Goal: Answer question/provide support: Share knowledge or assist other users

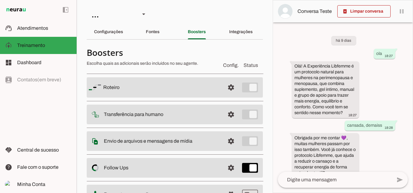
scroll to position [185, 0]
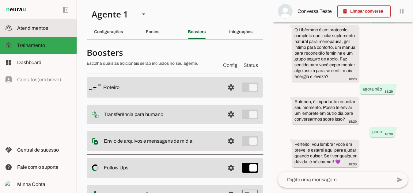
click at [27, 28] on span "Atendimentos" at bounding box center [32, 27] width 31 height 5
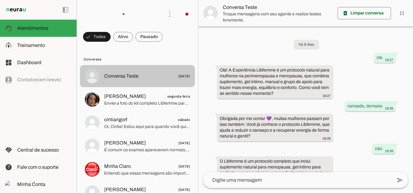
scroll to position [101, 0]
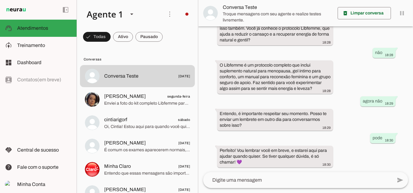
click at [17, 8] on img at bounding box center [16, 9] width 22 height 7
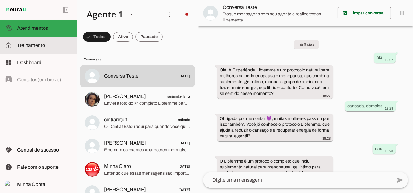
click at [26, 46] on span "Treinamento" at bounding box center [31, 45] width 28 height 5
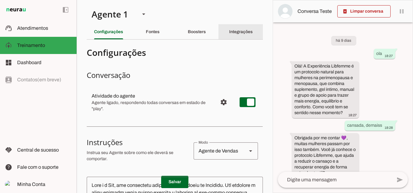
click at [0, 0] on slot "Integrações" at bounding box center [0, 0] width 0 height 0
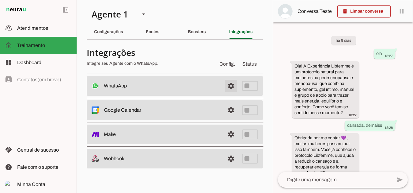
click at [233, 85] on span at bounding box center [231, 85] width 15 height 15
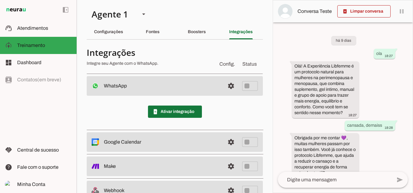
click at [186, 112] on span at bounding box center [175, 111] width 54 height 15
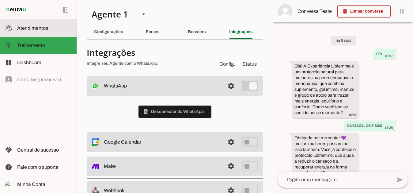
click at [43, 27] on span "Atendimentos" at bounding box center [32, 27] width 31 height 5
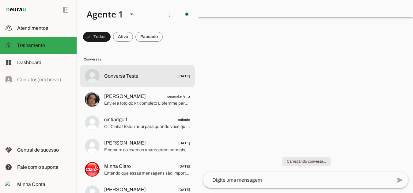
scroll to position [101, 0]
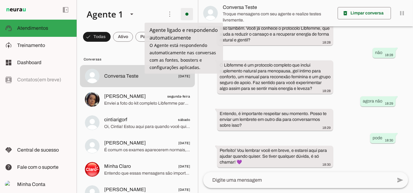
click at [187, 16] on span at bounding box center [187, 14] width 15 height 15
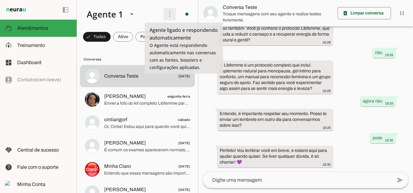
click at [162, 15] on span at bounding box center [169, 14] width 15 height 15
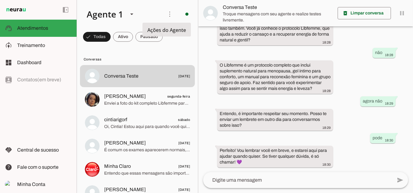
click at [147, 57] on span "Conversas" at bounding box center [137, 59] width 106 height 5
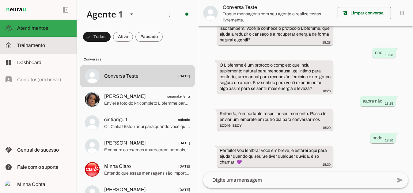
drag, startPoint x: 44, startPoint y: 46, endPoint x: 59, endPoint y: 49, distance: 15.6
click at [44, 46] on span "Treinamento" at bounding box center [31, 45] width 28 height 5
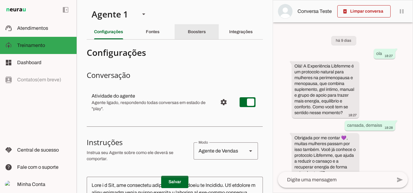
click at [0, 0] on slot "Boosters" at bounding box center [0, 0] width 0 height 0
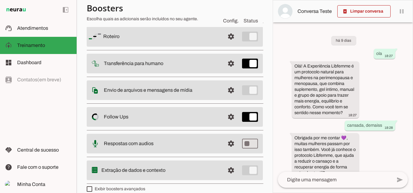
scroll to position [59, 0]
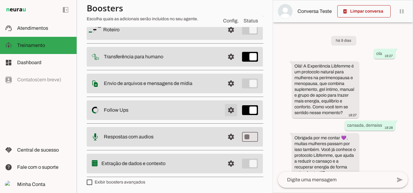
click at [226, 37] on span at bounding box center [231, 29] width 15 height 15
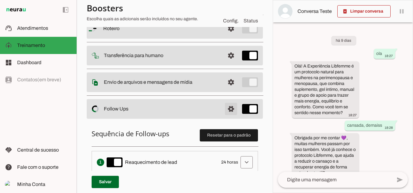
click at [227, 36] on span at bounding box center [231, 28] width 15 height 15
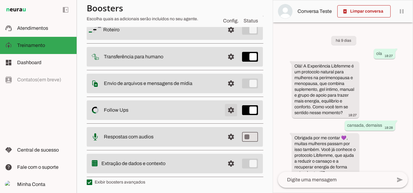
click at [228, 37] on span at bounding box center [231, 29] width 15 height 15
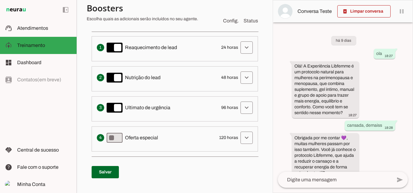
scroll to position [181, 0]
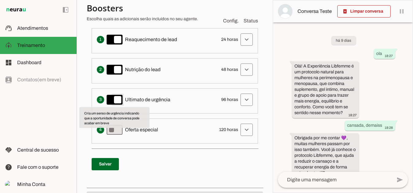
type md-switch "on"
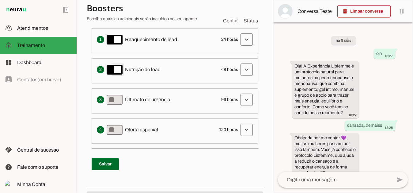
type md-switch "on"
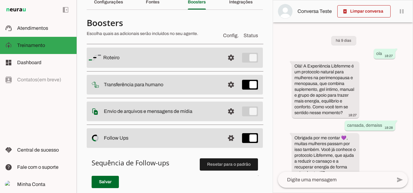
scroll to position [0, 0]
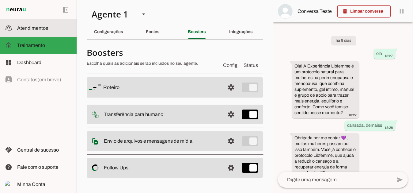
click at [19, 31] on slot at bounding box center [44, 28] width 55 height 7
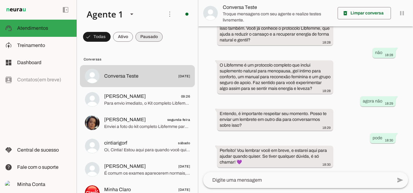
click at [111, 36] on span at bounding box center [97, 36] width 28 height 15
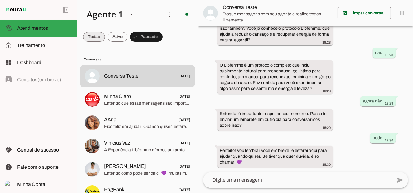
click at [93, 35] on span at bounding box center [94, 36] width 22 height 15
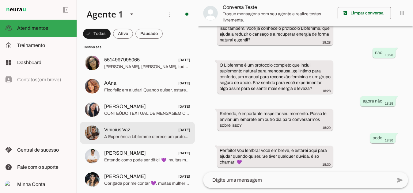
scroll to position [245, 0]
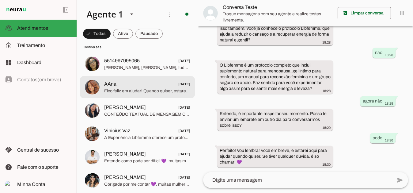
click at [134, 86] on span "AAna [DATE]" at bounding box center [147, 84] width 86 height 8
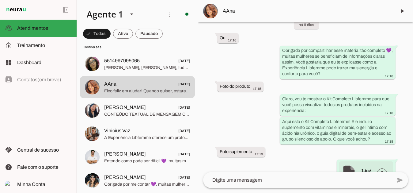
scroll to position [1445, 0]
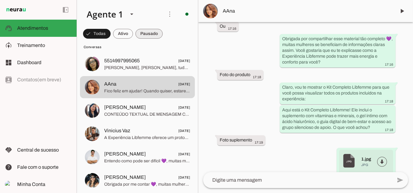
click at [111, 35] on span at bounding box center [97, 33] width 28 height 15
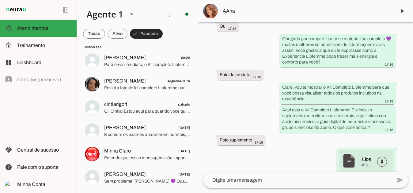
scroll to position [38, 0]
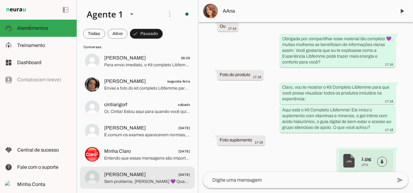
click at [118, 177] on span "[PERSON_NAME]" at bounding box center [125, 174] width 42 height 7
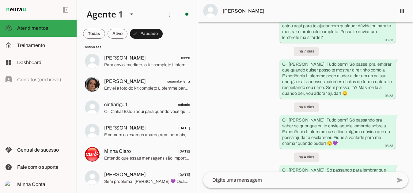
scroll to position [479, 0]
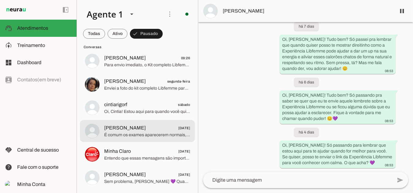
click at [119, 131] on span "[PERSON_NAME]" at bounding box center [125, 127] width 42 height 7
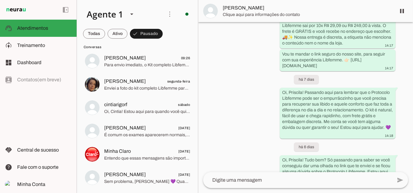
scroll to position [454, 0]
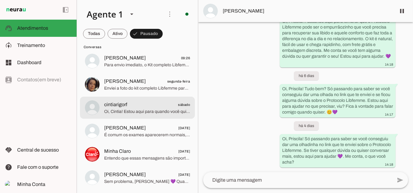
click at [128, 107] on span "cintiarigorf sábado" at bounding box center [147, 105] width 86 height 8
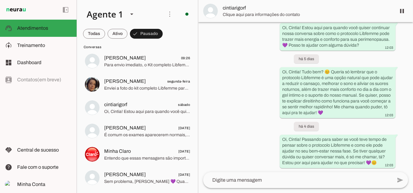
scroll to position [678, 0]
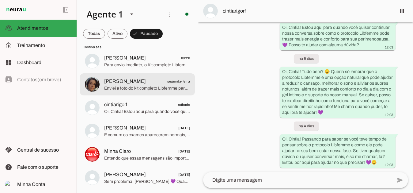
click at [131, 83] on span "[PERSON_NAME] segunda-feira" at bounding box center [147, 81] width 86 height 8
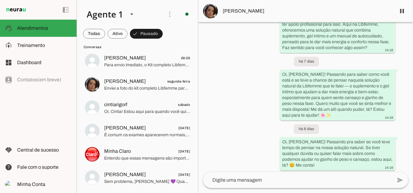
scroll to position [407, 0]
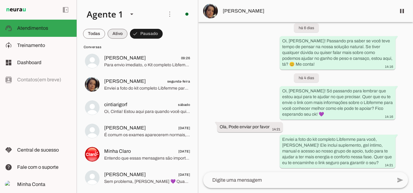
click at [105, 35] on span at bounding box center [94, 33] width 22 height 15
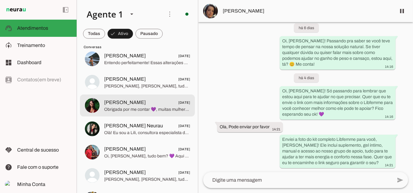
scroll to position [1019, 0]
click at [124, 108] on span "Obrigada por me contar 💜, muitas mulheres passam por isso também. Foi ouvindo r…" at bounding box center [147, 109] width 86 height 6
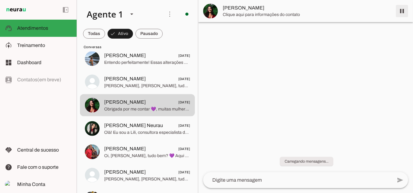
click at [403, 12] on span at bounding box center [402, 11] width 15 height 15
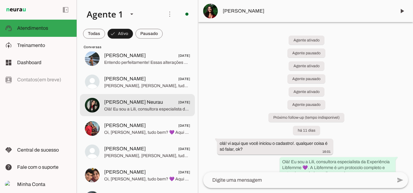
click at [123, 106] on span "Olá! Eu sou a Lili, consultora especialista da Experiência Libfemme.😊 A Libfemm…" at bounding box center [147, 109] width 86 height 6
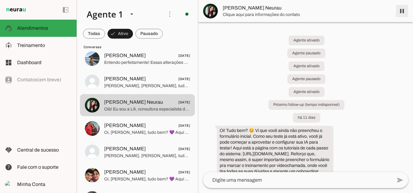
click at [403, 11] on span at bounding box center [402, 11] width 15 height 15
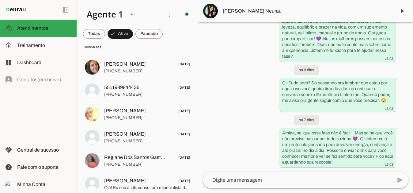
scroll to position [3507, 0]
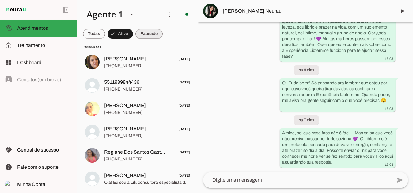
click at [105, 30] on span at bounding box center [94, 33] width 22 height 15
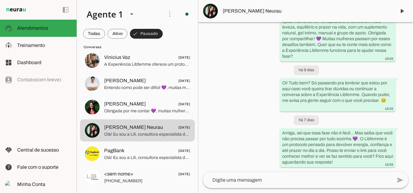
scroll to position [85, 0]
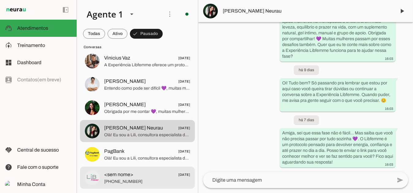
click at [130, 178] on span "[PHONE_NUMBER]" at bounding box center [147, 181] width 86 height 6
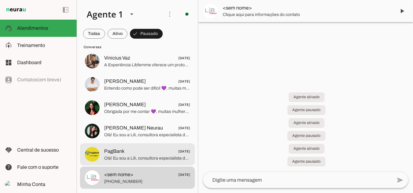
click at [125, 152] on span "PagBank [DATE]" at bounding box center [147, 151] width 86 height 8
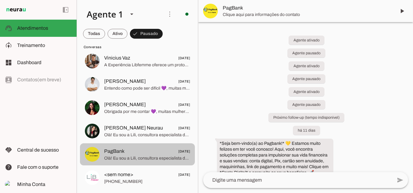
drag, startPoint x: 125, startPoint y: 152, endPoint x: 117, endPoint y: 154, distance: 8.1
click at [117, 154] on span "PagBank" at bounding box center [114, 150] width 20 height 7
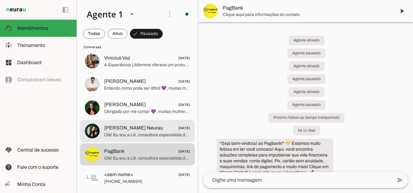
click at [118, 134] on span "Olá! Eu sou a Lili, consultora especialista da Experiência Libfemme.😊 A Libfemm…" at bounding box center [147, 134] width 86 height 6
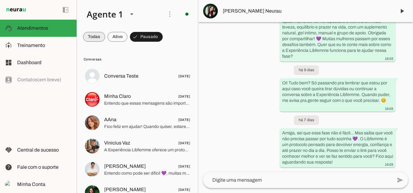
click at [93, 33] on span at bounding box center [94, 36] width 22 height 15
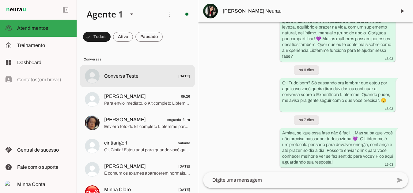
click at [131, 76] on span "Conversa Teste" at bounding box center [121, 75] width 34 height 7
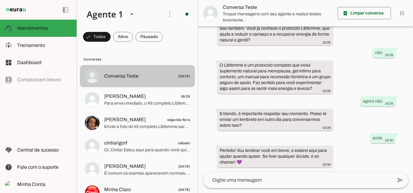
scroll to position [101, 0]
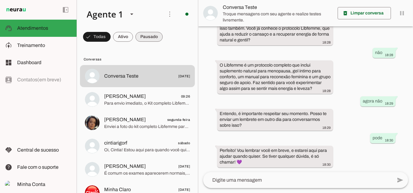
click at [111, 35] on span at bounding box center [97, 36] width 28 height 15
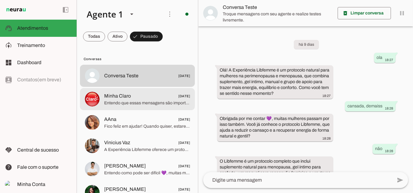
scroll to position [0, 0]
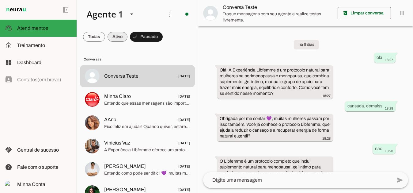
click at [105, 38] on span at bounding box center [94, 36] width 22 height 15
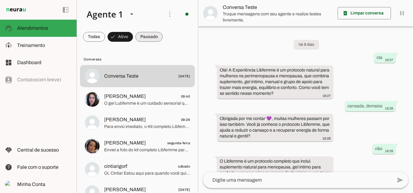
click at [105, 38] on span at bounding box center [94, 36] width 22 height 15
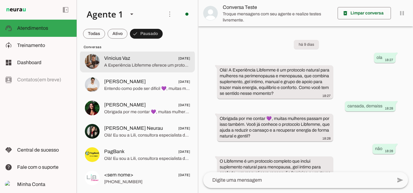
scroll to position [85, 0]
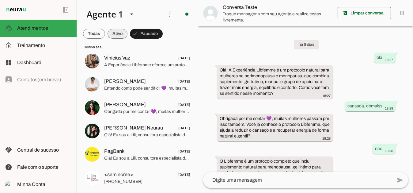
click at [105, 31] on span at bounding box center [94, 33] width 22 height 15
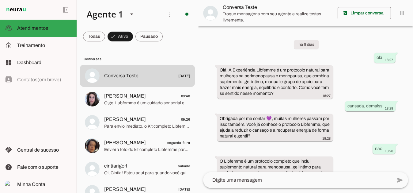
scroll to position [0, 0]
